Goal: Task Accomplishment & Management: Use online tool/utility

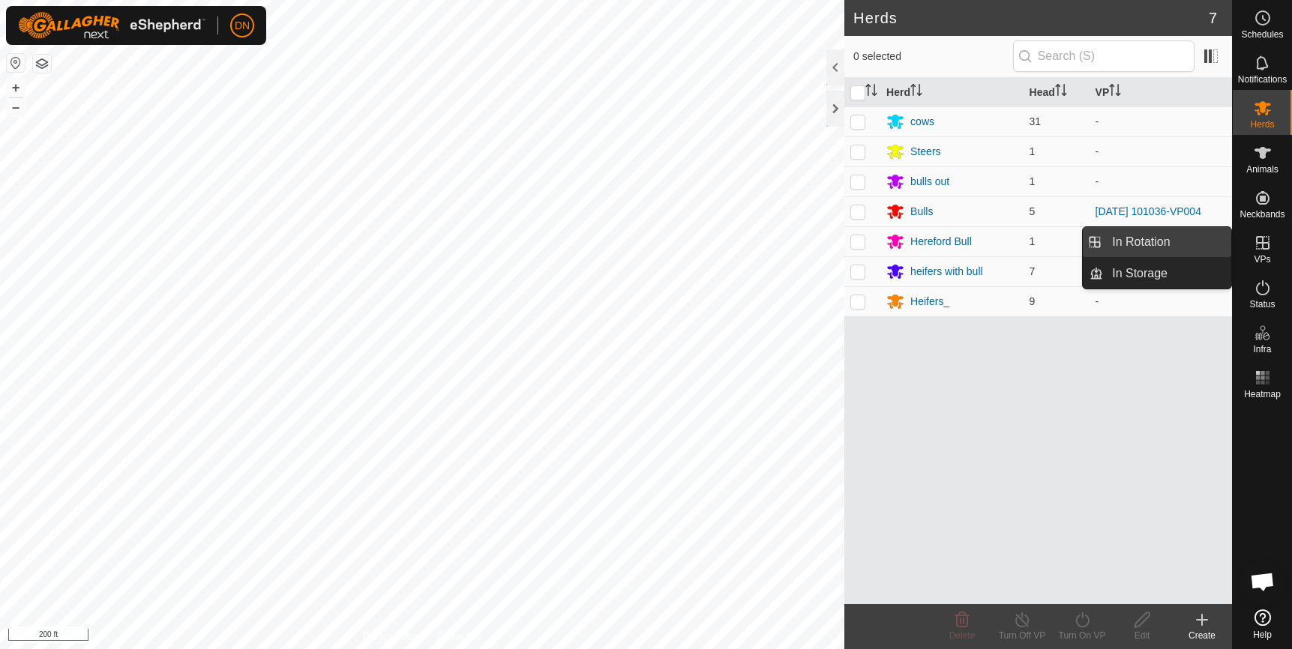
click at [1133, 237] on link "In Rotation" at bounding box center [1167, 242] width 128 height 30
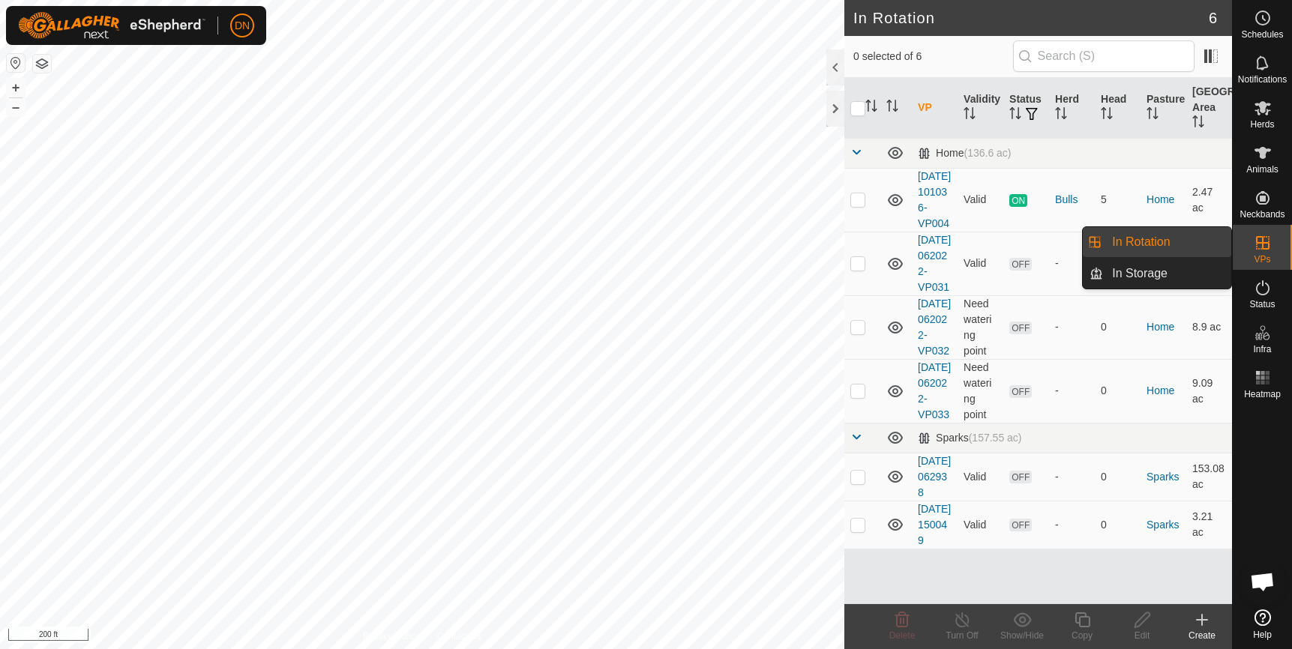
click at [1268, 244] on icon at bounding box center [1262, 242] width 13 height 13
click at [1189, 233] on link "In Rotation" at bounding box center [1167, 242] width 128 height 30
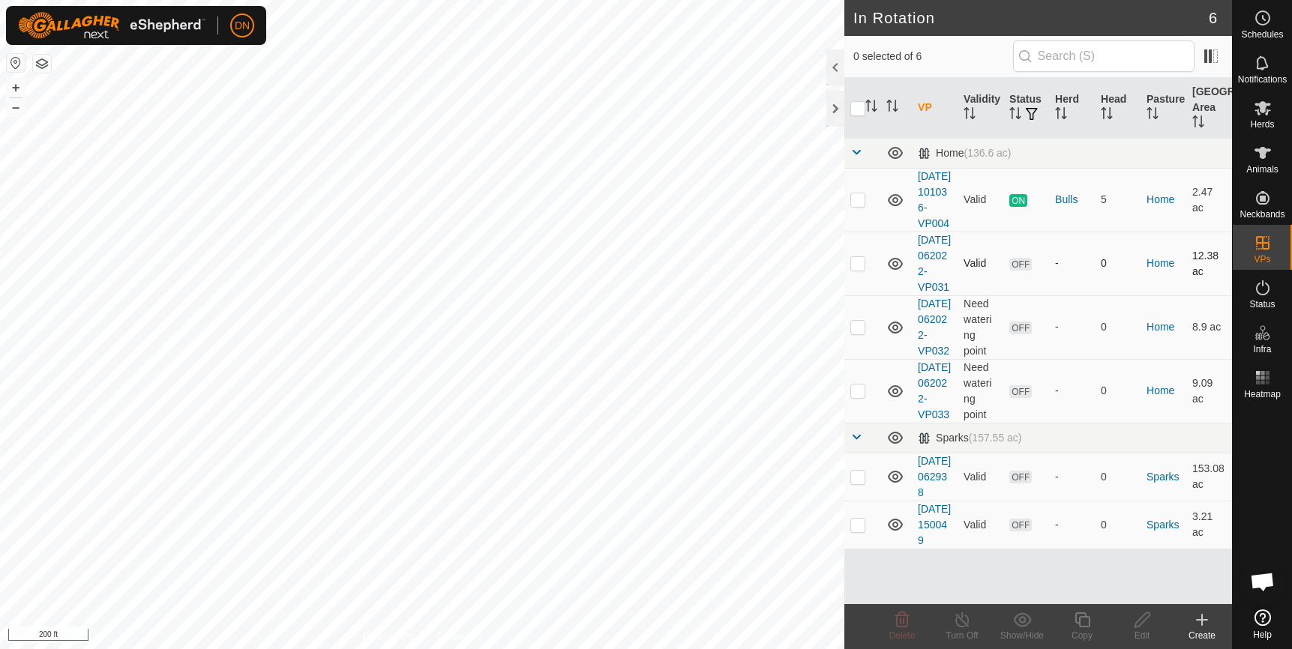
click at [852, 269] on p-checkbox at bounding box center [857, 263] width 15 height 12
checkbox input "true"
click at [1085, 615] on icon at bounding box center [1081, 619] width 15 height 15
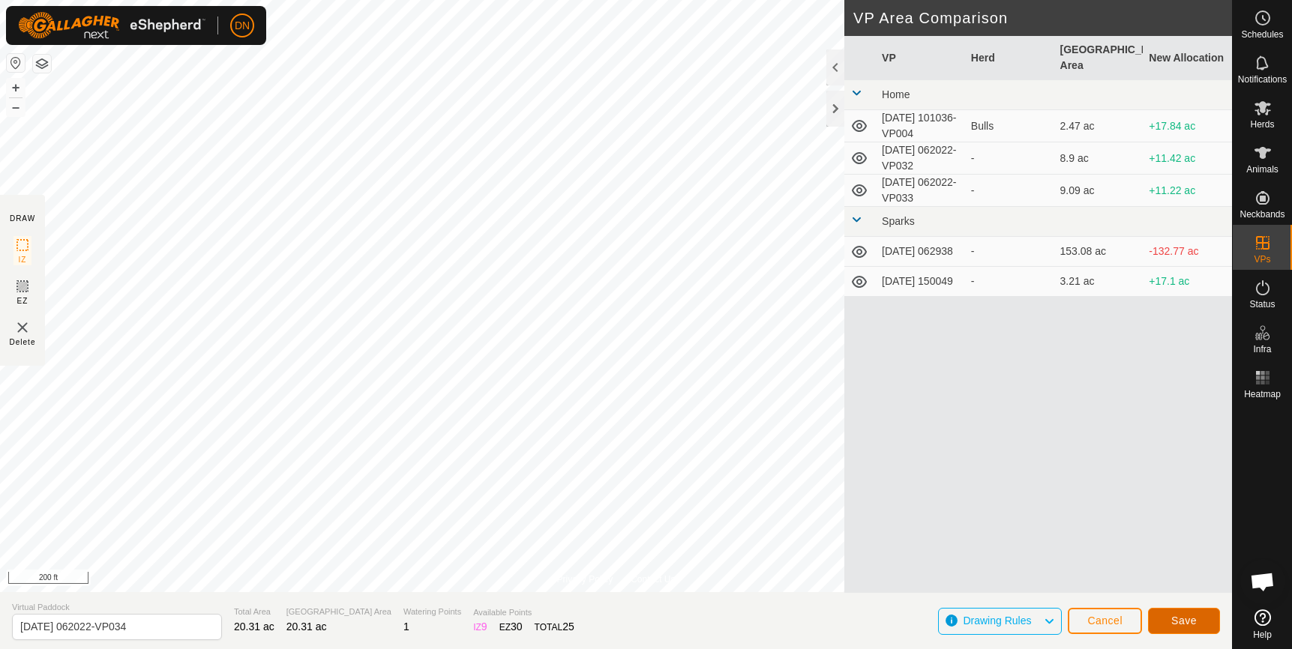
click at [1166, 620] on button "Save" at bounding box center [1184, 621] width 72 height 26
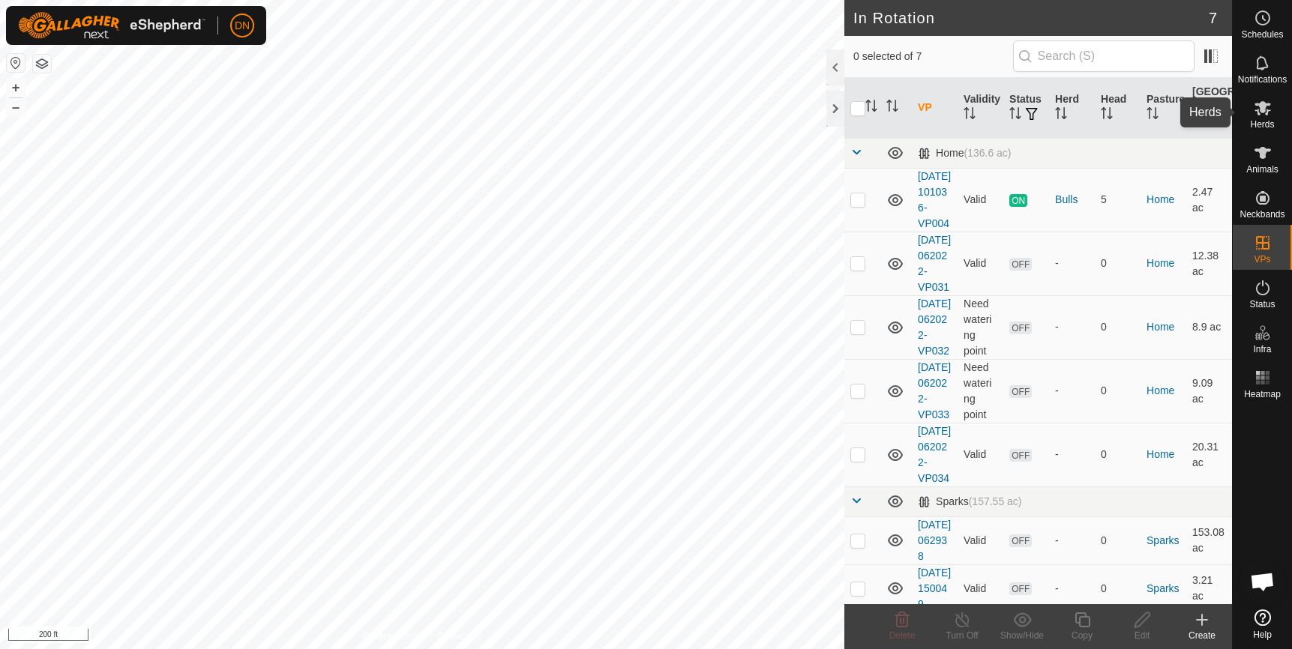
click at [1263, 115] on icon at bounding box center [1262, 108] width 18 height 18
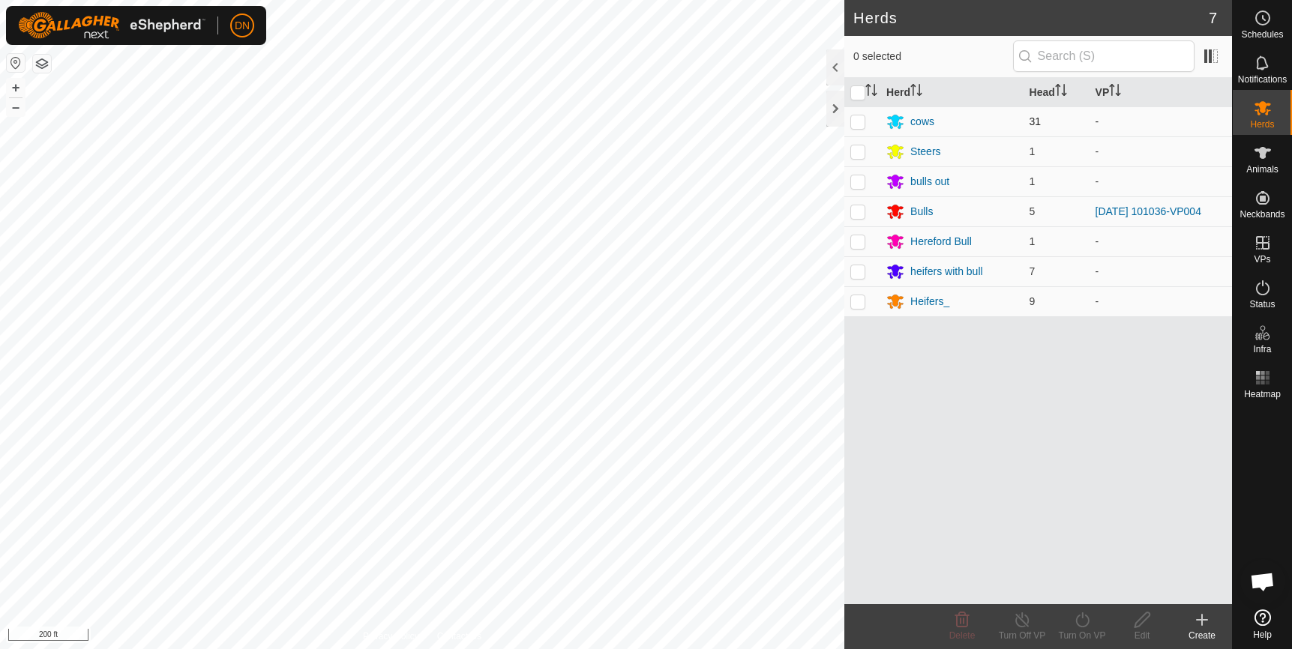
click at [852, 124] on p-checkbox at bounding box center [857, 121] width 15 height 12
checkbox input "true"
click at [857, 148] on p-checkbox at bounding box center [857, 151] width 15 height 12
checkbox input "true"
click at [855, 237] on p-checkbox at bounding box center [857, 241] width 15 height 12
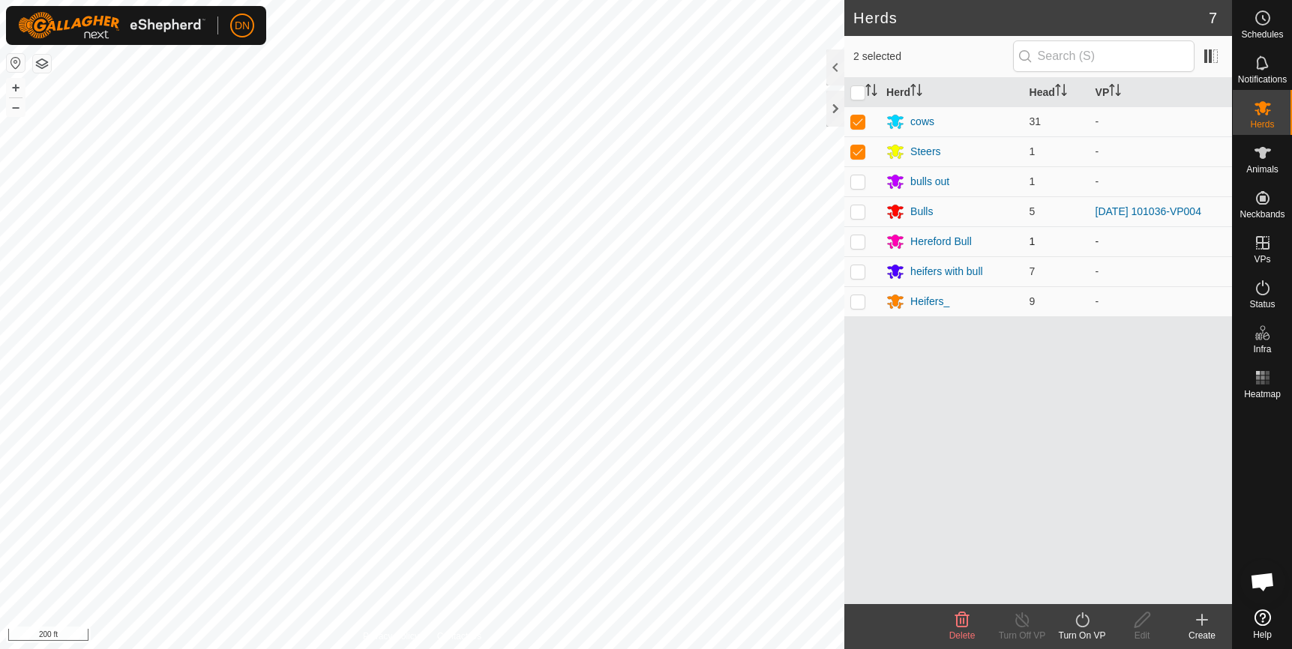
checkbox input "true"
click at [856, 270] on p-checkbox at bounding box center [857, 271] width 15 height 12
checkbox input "true"
click at [860, 295] on p-checkbox at bounding box center [857, 301] width 15 height 12
checkbox input "true"
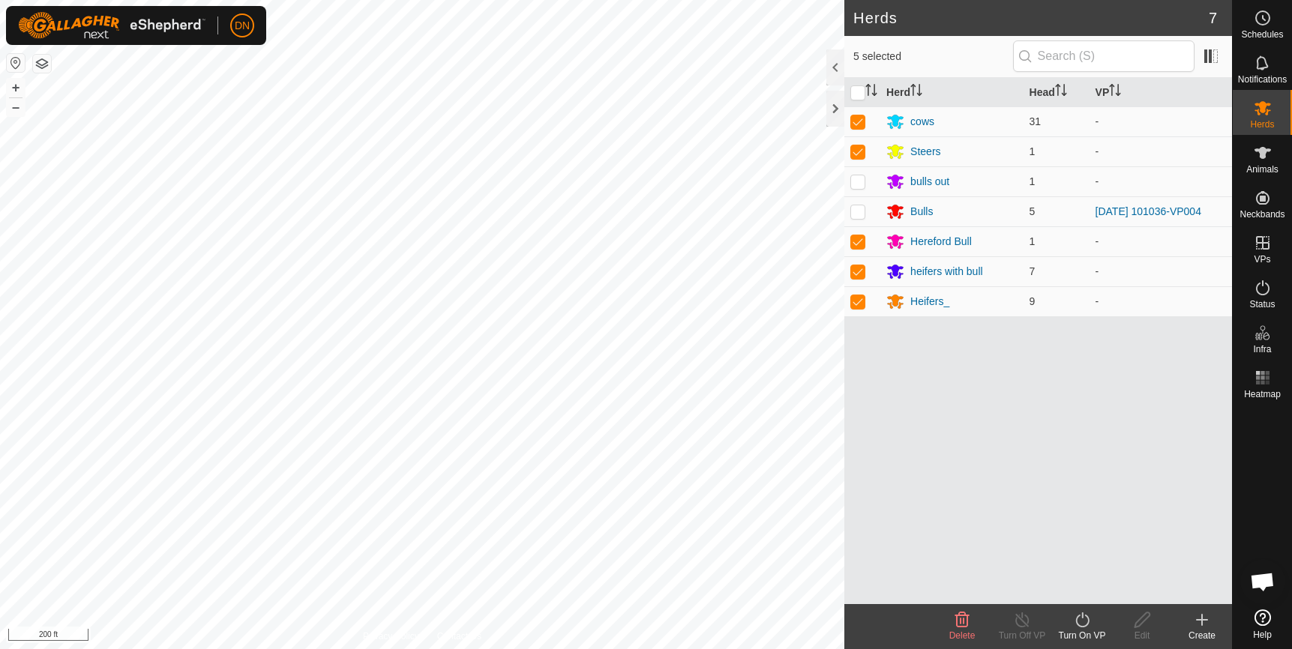
click at [1083, 617] on icon at bounding box center [1082, 620] width 19 height 18
click at [1088, 588] on link "Now" at bounding box center [1126, 587] width 148 height 30
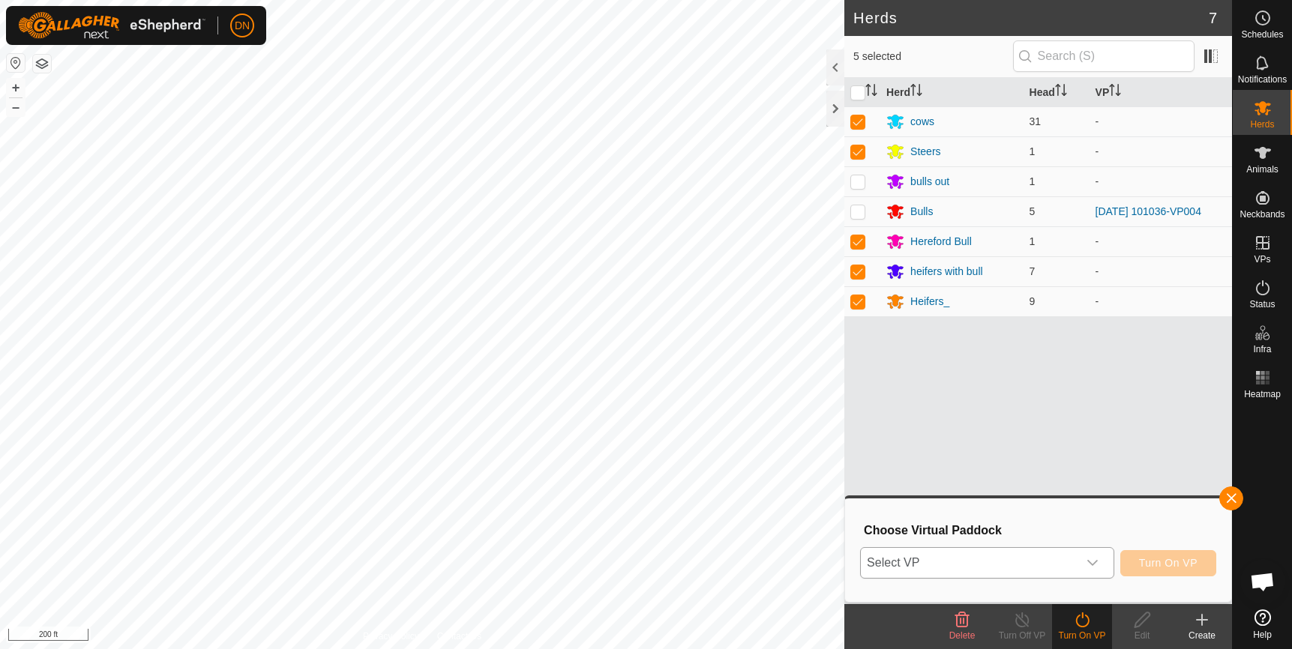
click at [1098, 559] on icon "dropdown trigger" at bounding box center [1092, 563] width 12 height 12
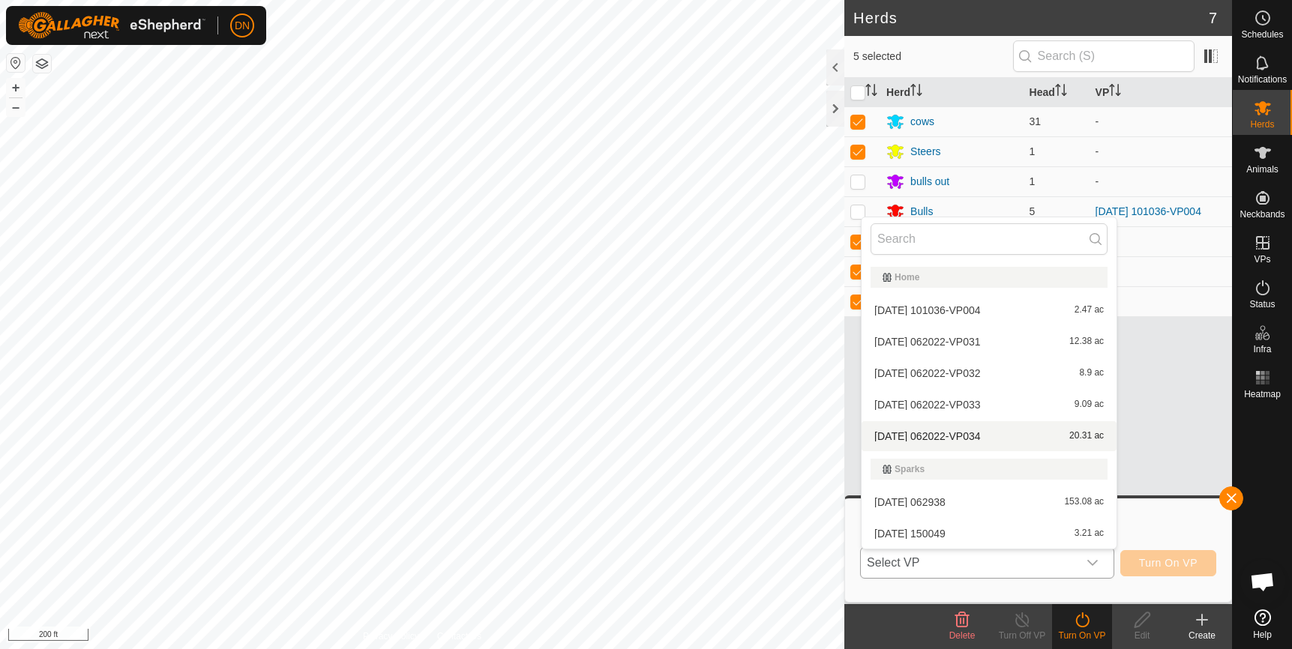
click at [911, 435] on li "2025-08-12 062022-VP034 20.31 ac" at bounding box center [988, 436] width 255 height 30
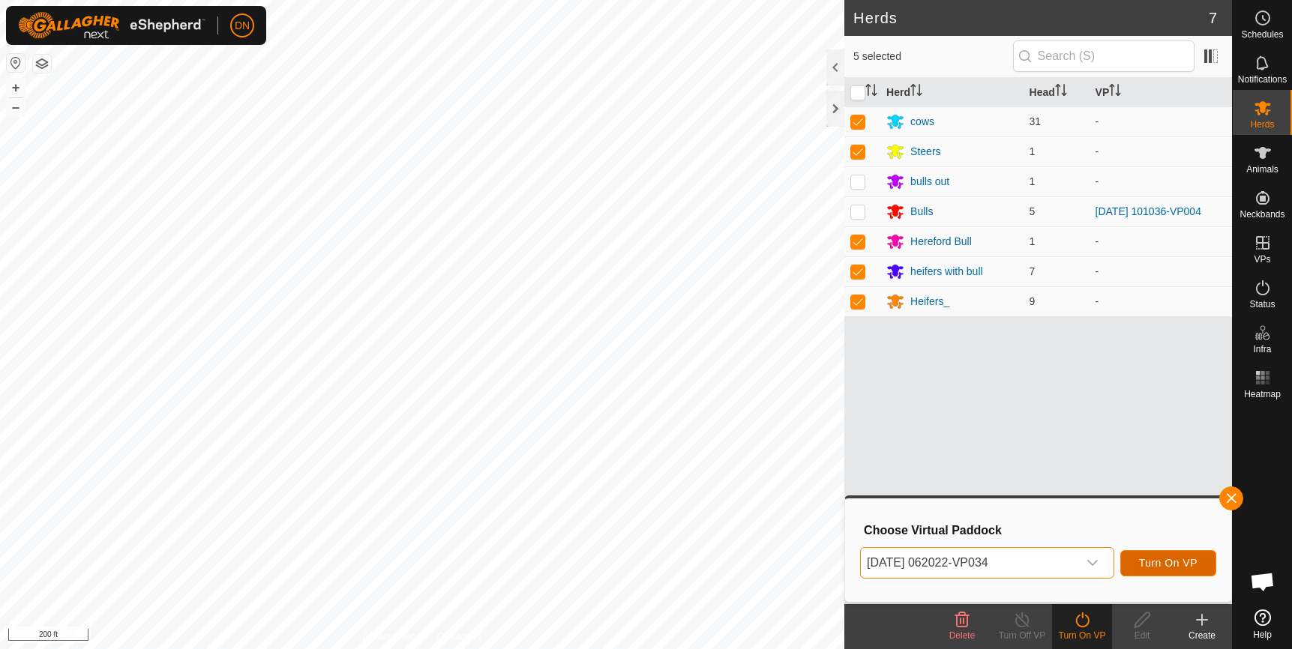
click at [1172, 553] on button "Turn On VP" at bounding box center [1168, 563] width 96 height 26
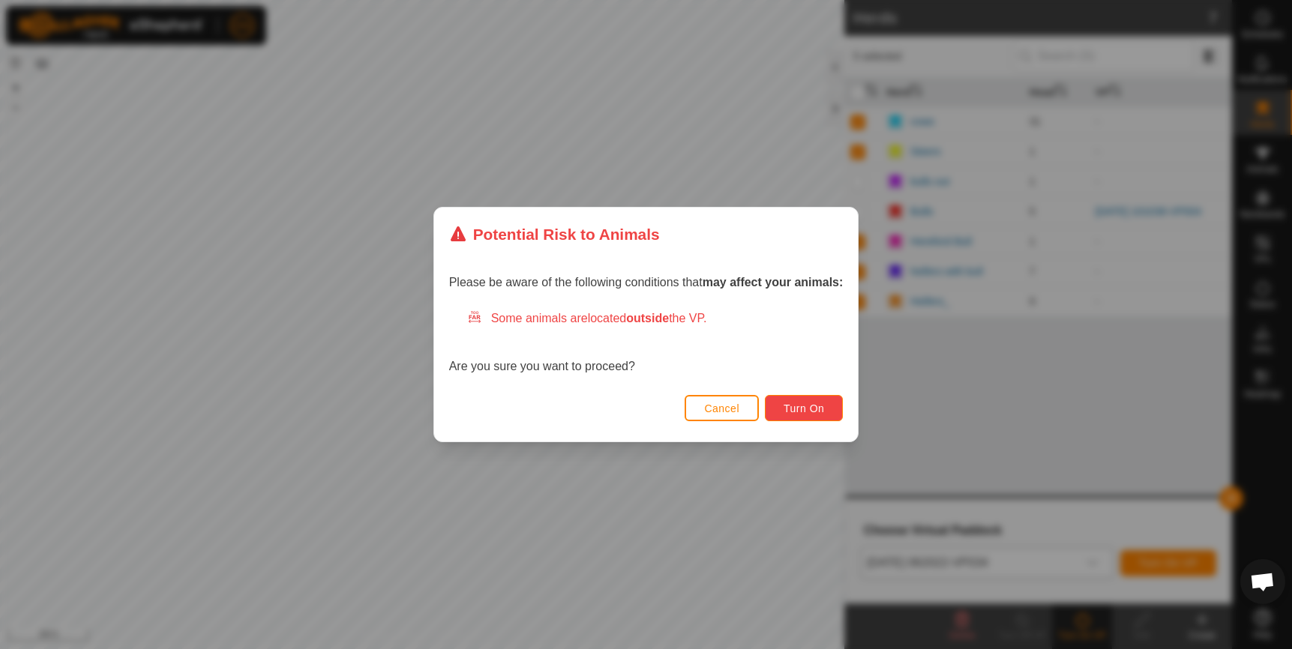
click at [786, 396] on button "Turn On" at bounding box center [804, 408] width 78 height 26
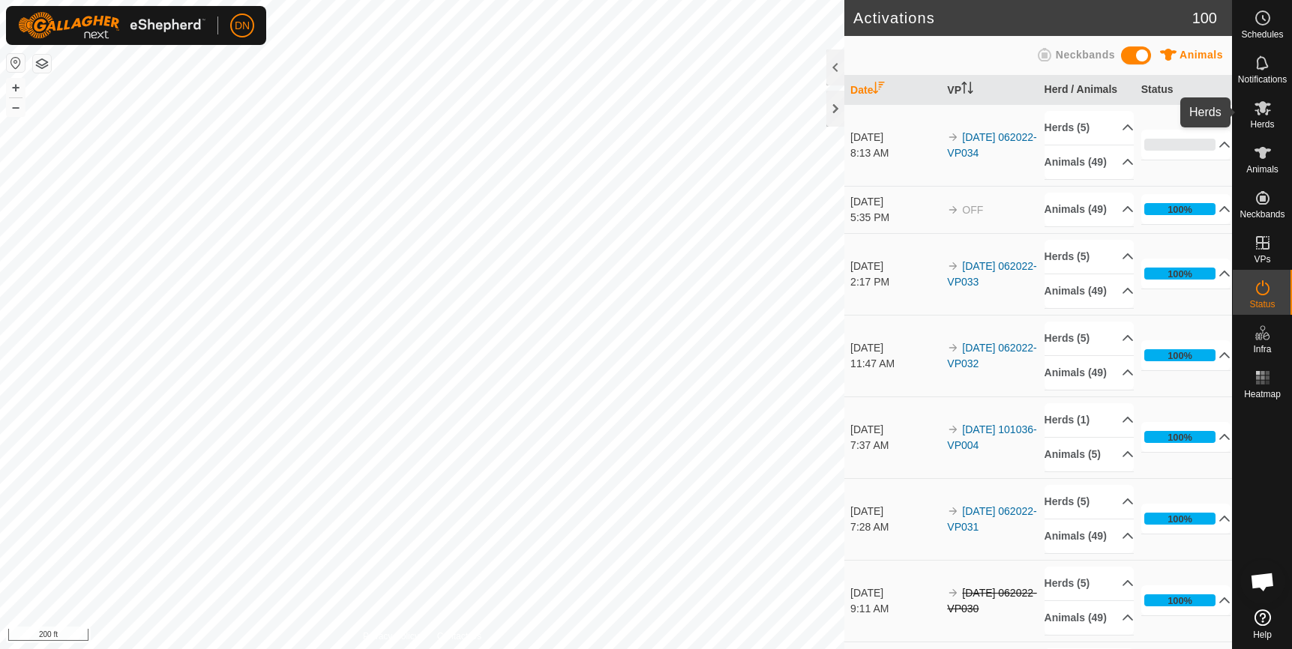
click at [1259, 109] on icon at bounding box center [1262, 108] width 18 height 18
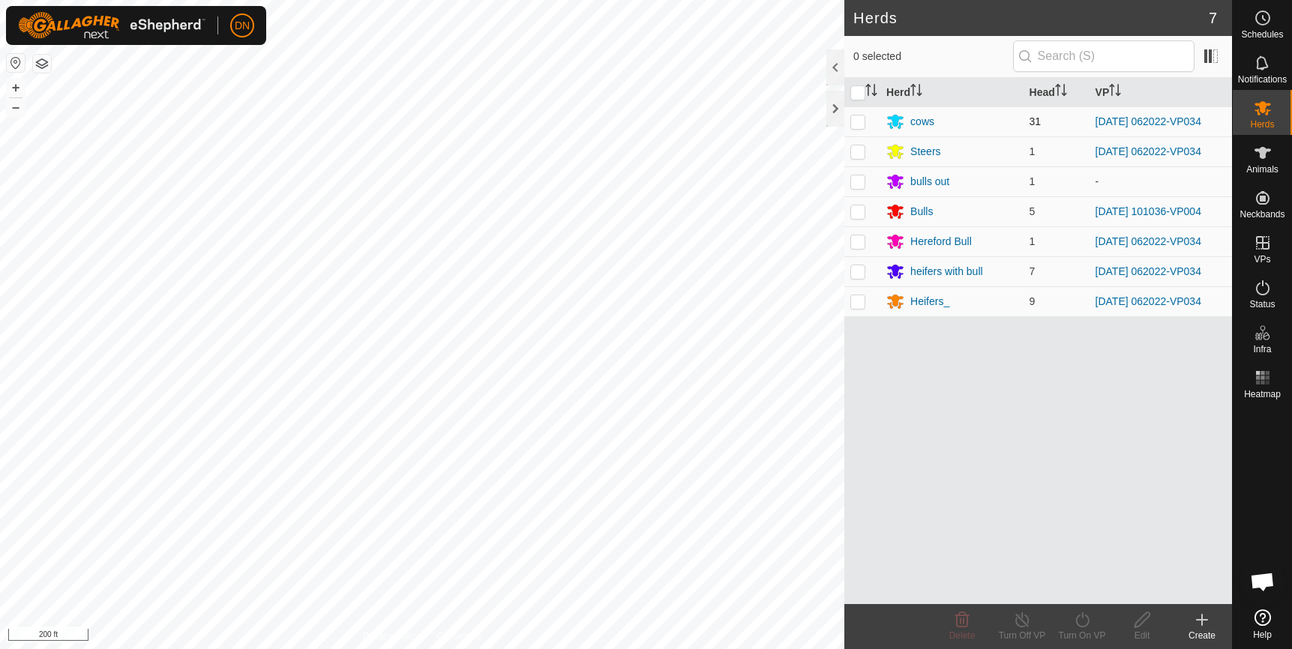
click at [864, 122] on p-checkbox at bounding box center [857, 121] width 15 height 12
checkbox input "true"
click at [855, 242] on p-checkbox at bounding box center [857, 241] width 15 height 12
checkbox input "true"
click at [859, 273] on p-checkbox at bounding box center [857, 271] width 15 height 12
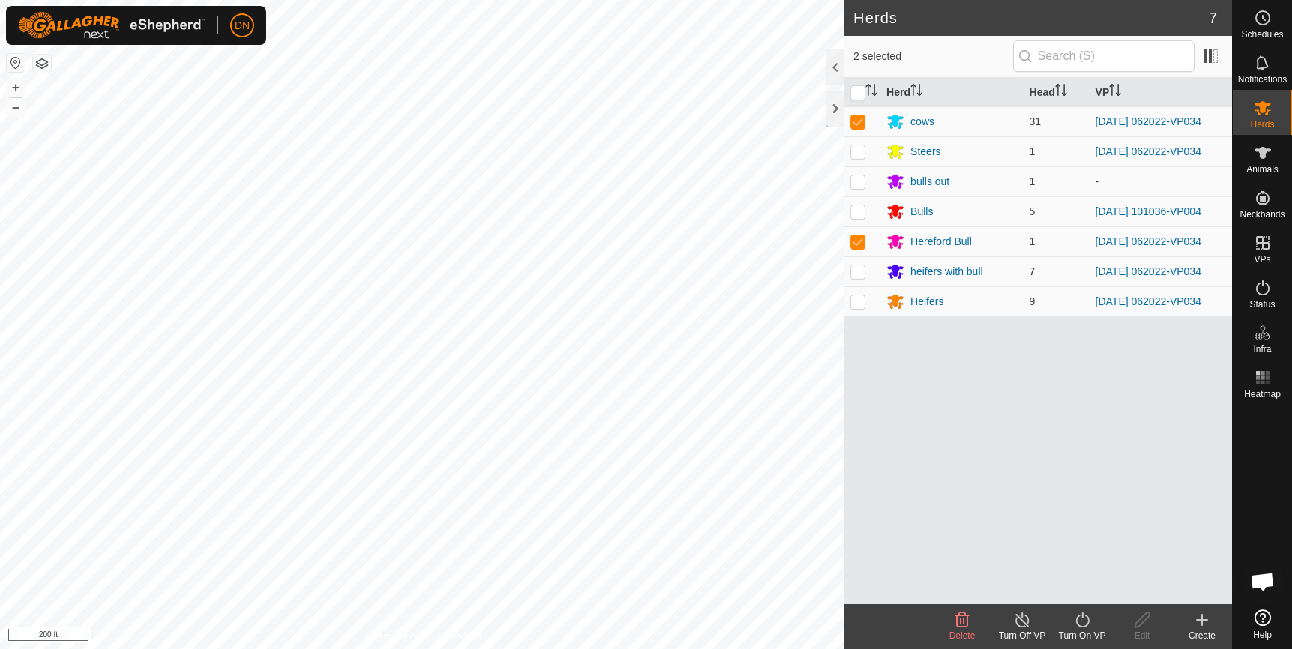
checkbox input "true"
click at [856, 301] on p-checkbox at bounding box center [857, 301] width 15 height 12
checkbox input "true"
click at [1085, 620] on icon at bounding box center [1082, 620] width 19 height 18
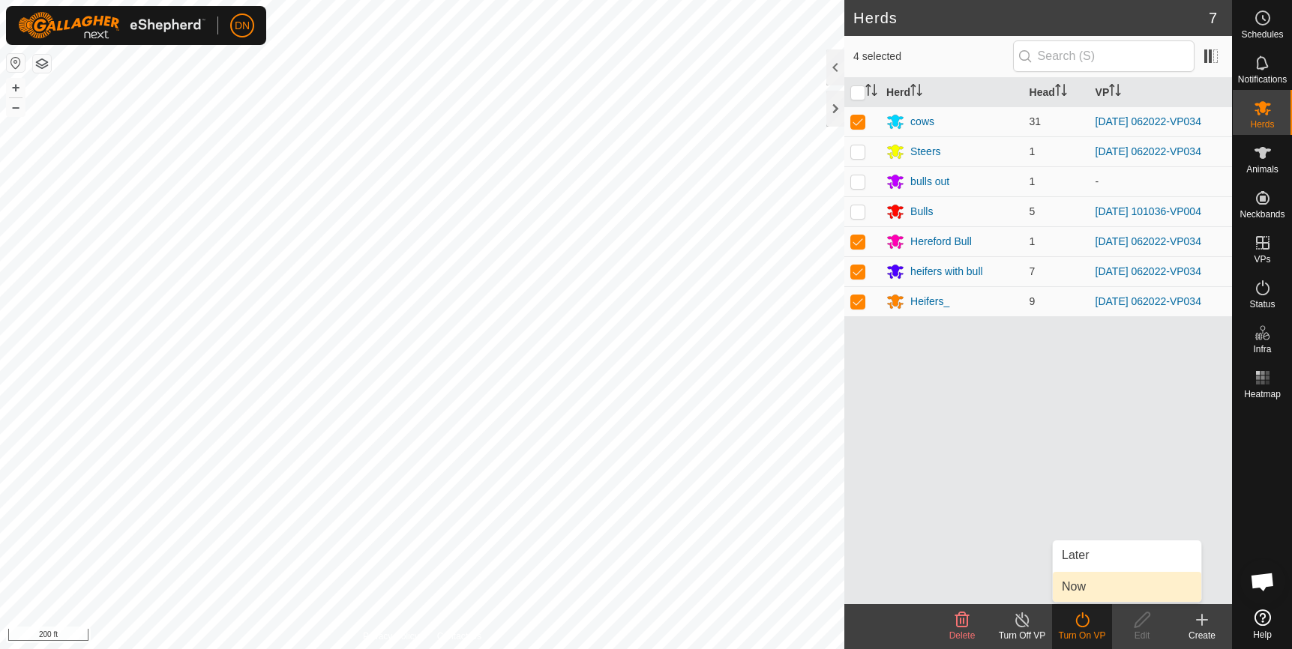
click at [1088, 585] on link "Now" at bounding box center [1126, 587] width 148 height 30
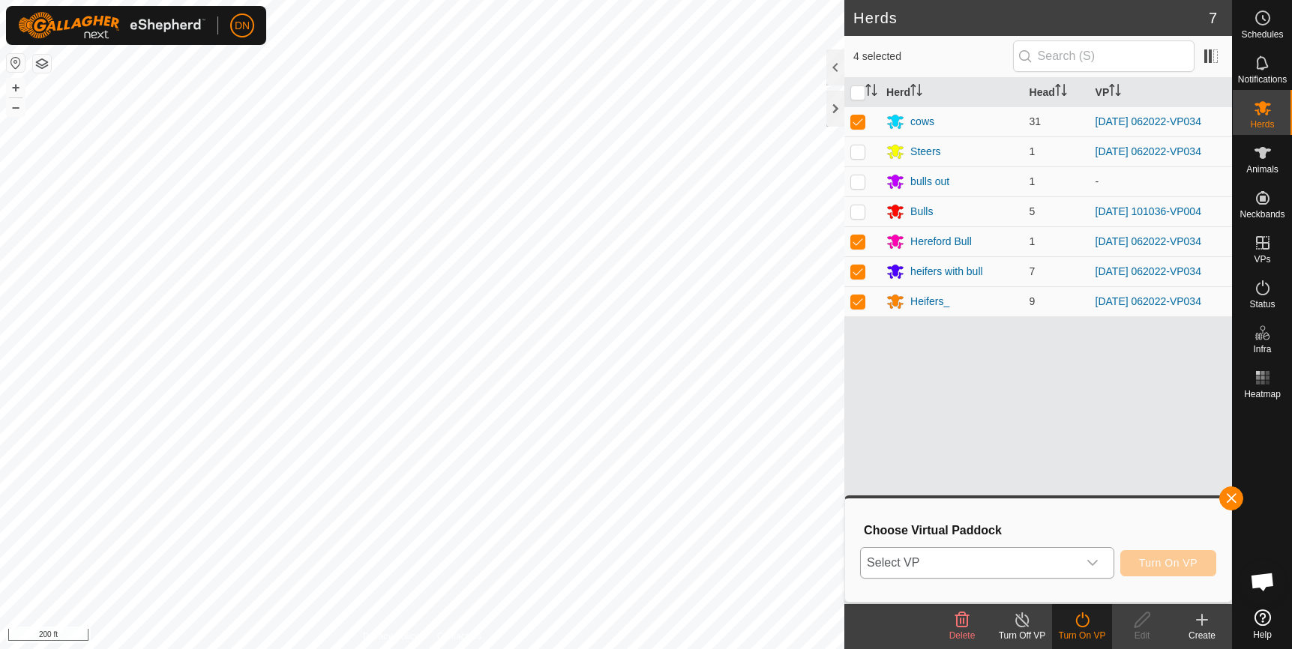
click at [1092, 562] on icon "dropdown trigger" at bounding box center [1092, 563] width 10 height 6
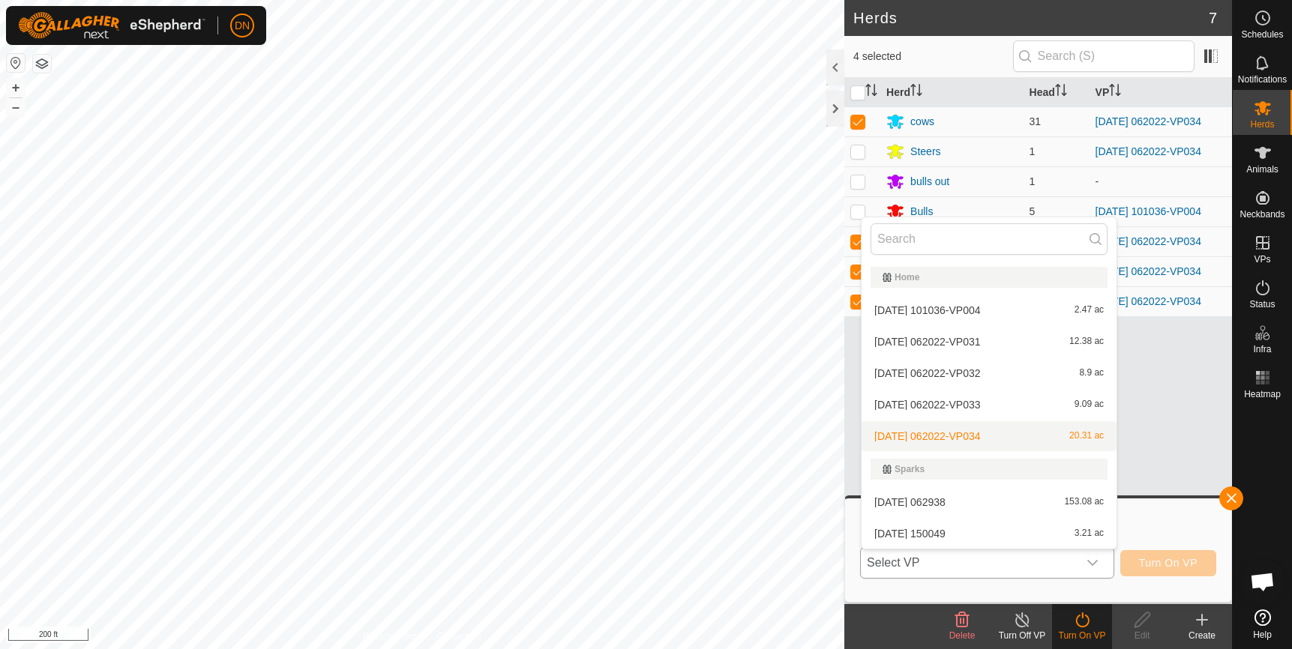
click at [926, 435] on li "2025-08-12 062022-VP034 20.31 ac" at bounding box center [988, 436] width 255 height 30
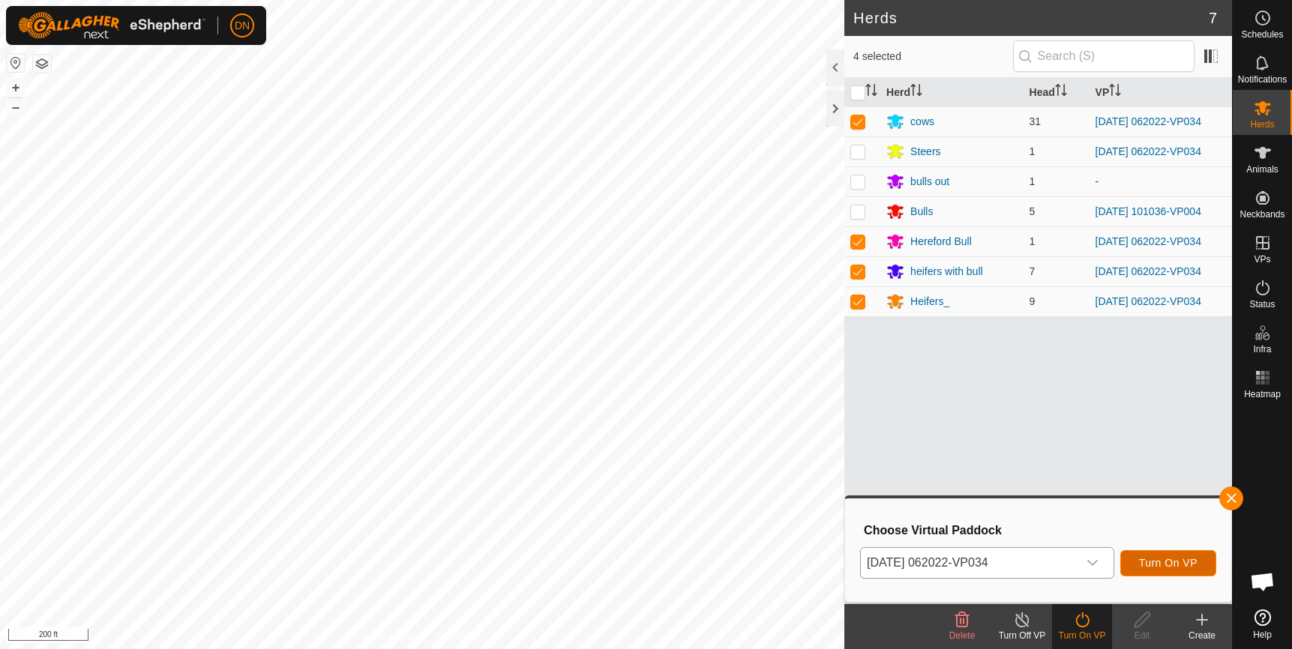
click at [1165, 555] on button "Turn On VP" at bounding box center [1168, 563] width 96 height 26
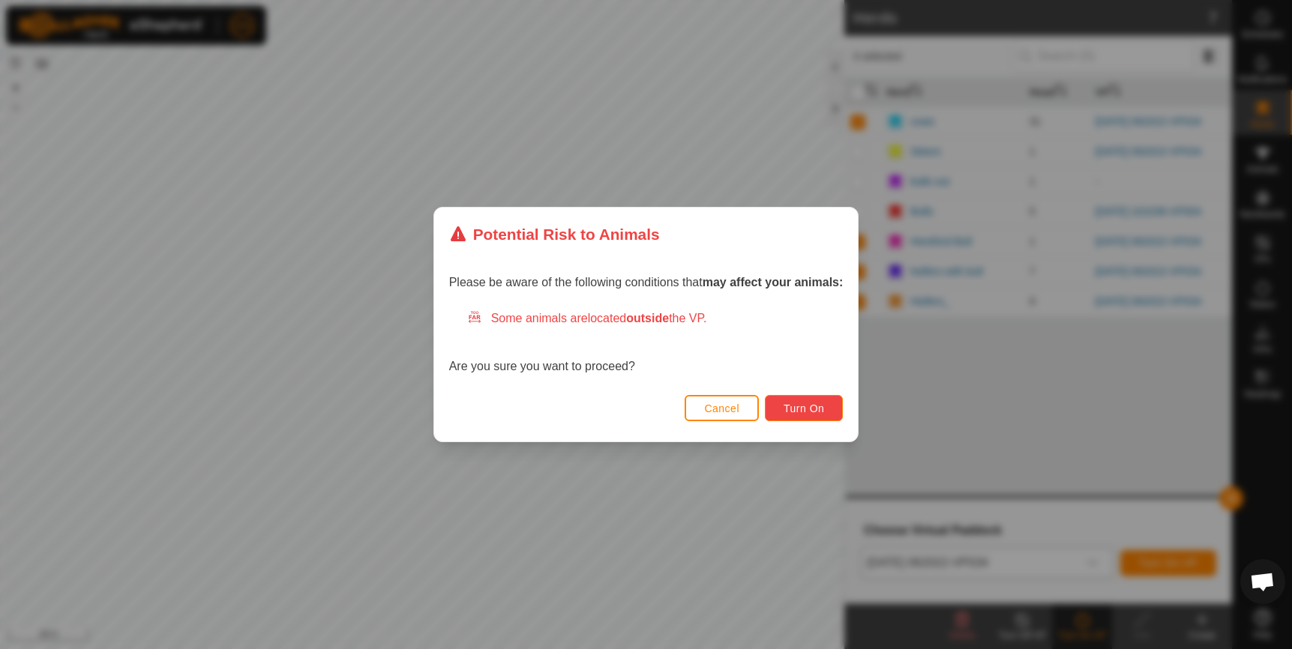
click at [815, 404] on span "Turn On" at bounding box center [803, 409] width 40 height 12
